Goal: Information Seeking & Learning: Find specific fact

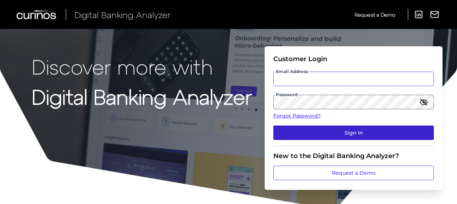
type input "[US_STATE][EMAIL_ADDRESS][DOMAIN_NAME]"
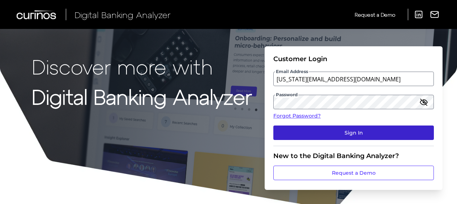
click at [326, 130] on button "Sign In" at bounding box center [353, 132] width 161 height 14
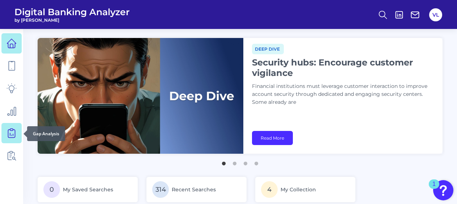
click at [7, 129] on icon at bounding box center [12, 133] width 10 height 10
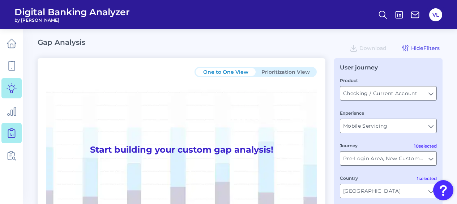
type input "All Select individual brands"
type input "All Journeys"
click at [6, 166] on ul at bounding box center [11, 99] width 20 height 137
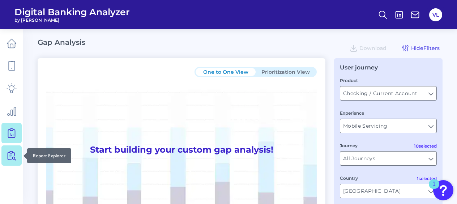
click at [7, 164] on link at bounding box center [11, 155] width 20 height 20
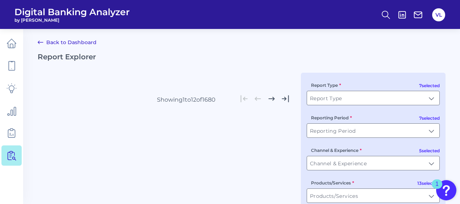
type input "All Report Types"
type input "All Reporting Periods"
type input "All Channel & Experiences"
type input "All Products/Services"
type input "All Users Groups"
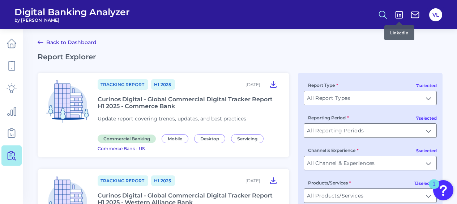
click at [384, 14] on icon at bounding box center [383, 15] width 10 height 10
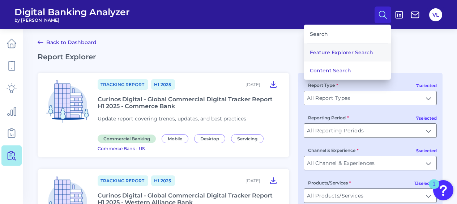
click at [362, 44] on button "Feature Explorer Search" at bounding box center [347, 52] width 87 height 18
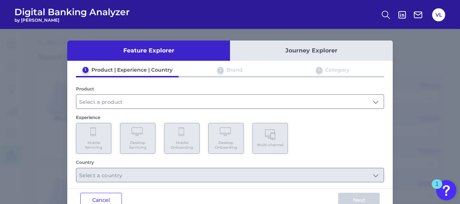
click at [383, 25] on header "Digital Banking Analyzer by [PERSON_NAME] VL" at bounding box center [230, 14] width 460 height 29
click at [384, 18] on icon at bounding box center [386, 15] width 10 height 10
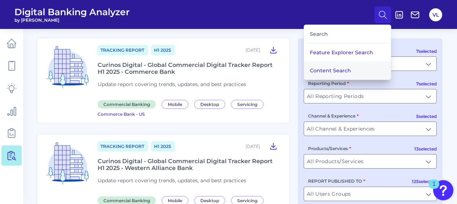
scroll to position [52, 0]
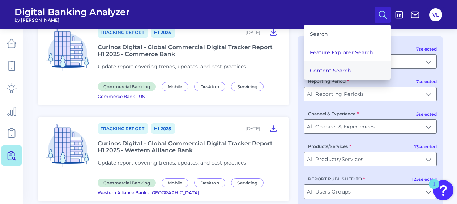
click at [357, 68] on button "Content Search" at bounding box center [347, 70] width 87 height 18
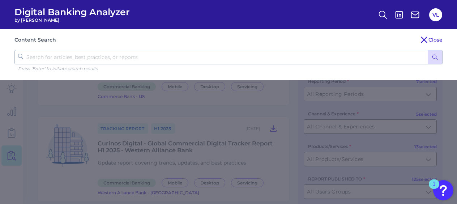
click at [147, 58] on input "text" at bounding box center [228, 57] width 428 height 14
type input "state of the market assessmet"
click button "submit" at bounding box center [435, 57] width 14 height 14
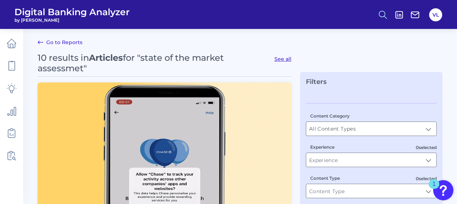
click at [383, 12] on icon at bounding box center [383, 15] width 10 height 10
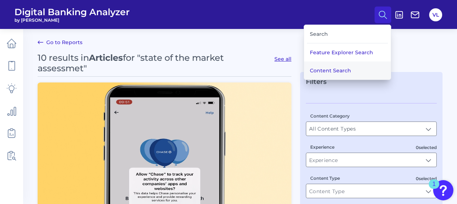
click at [338, 71] on button "Content Search" at bounding box center [347, 70] width 87 height 18
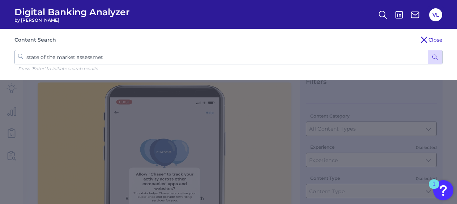
click at [129, 53] on input "state of the market assessmet" at bounding box center [228, 57] width 428 height 14
type input "state of the market assessment"
click at [428, 50] on button "submit" at bounding box center [435, 57] width 14 height 14
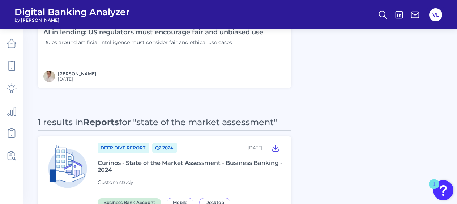
scroll to position [904, 0]
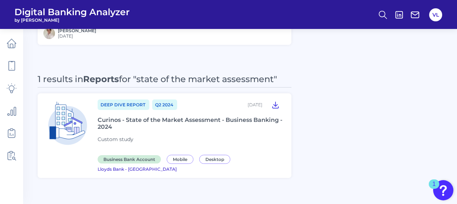
click at [265, 123] on div "Curinos - State of the Market Assessment - Business Banking - 2024" at bounding box center [190, 123] width 185 height 14
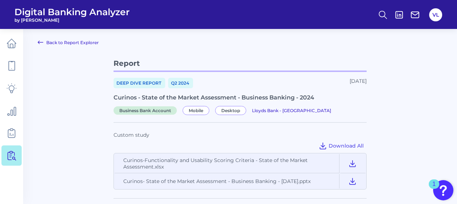
scroll to position [33, 0]
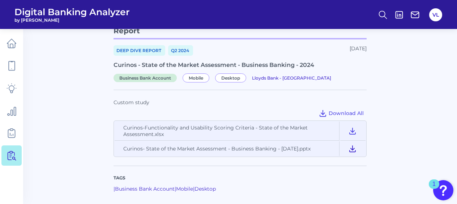
click at [354, 150] on icon at bounding box center [352, 148] width 9 height 9
click at [355, 151] on icon at bounding box center [352, 148] width 9 height 9
click at [435, 86] on main "Back to Report Explorer Report Deep Dive Report Q2 [DATE], 2024 Curinos - State…" at bounding box center [228, 109] width 457 height 284
